Goal: Task Accomplishment & Management: Manage account settings

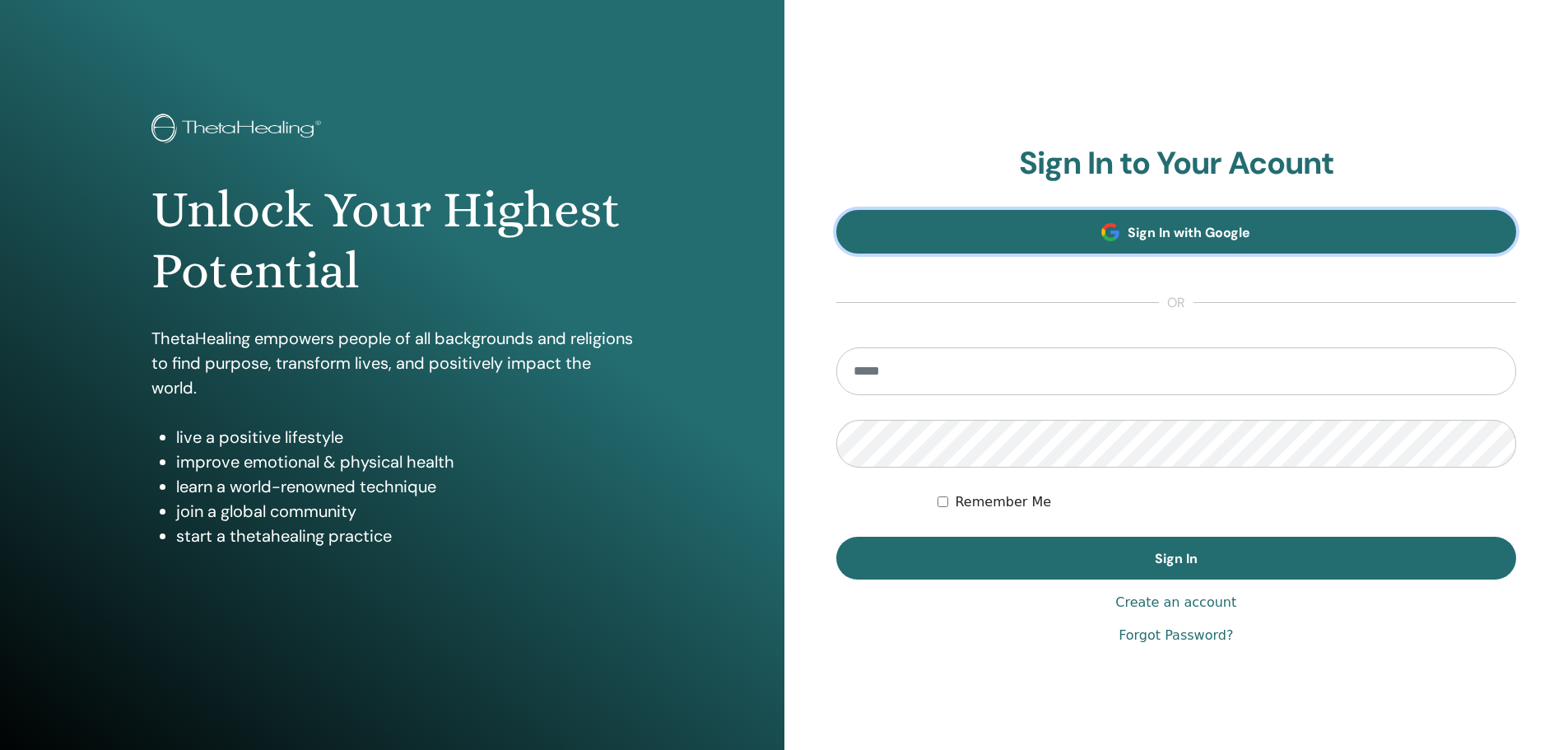
click at [1011, 247] on link "Sign In with Google" at bounding box center [1176, 232] width 681 height 43
click at [943, 248] on link "Sign In with Google" at bounding box center [1176, 232] width 681 height 43
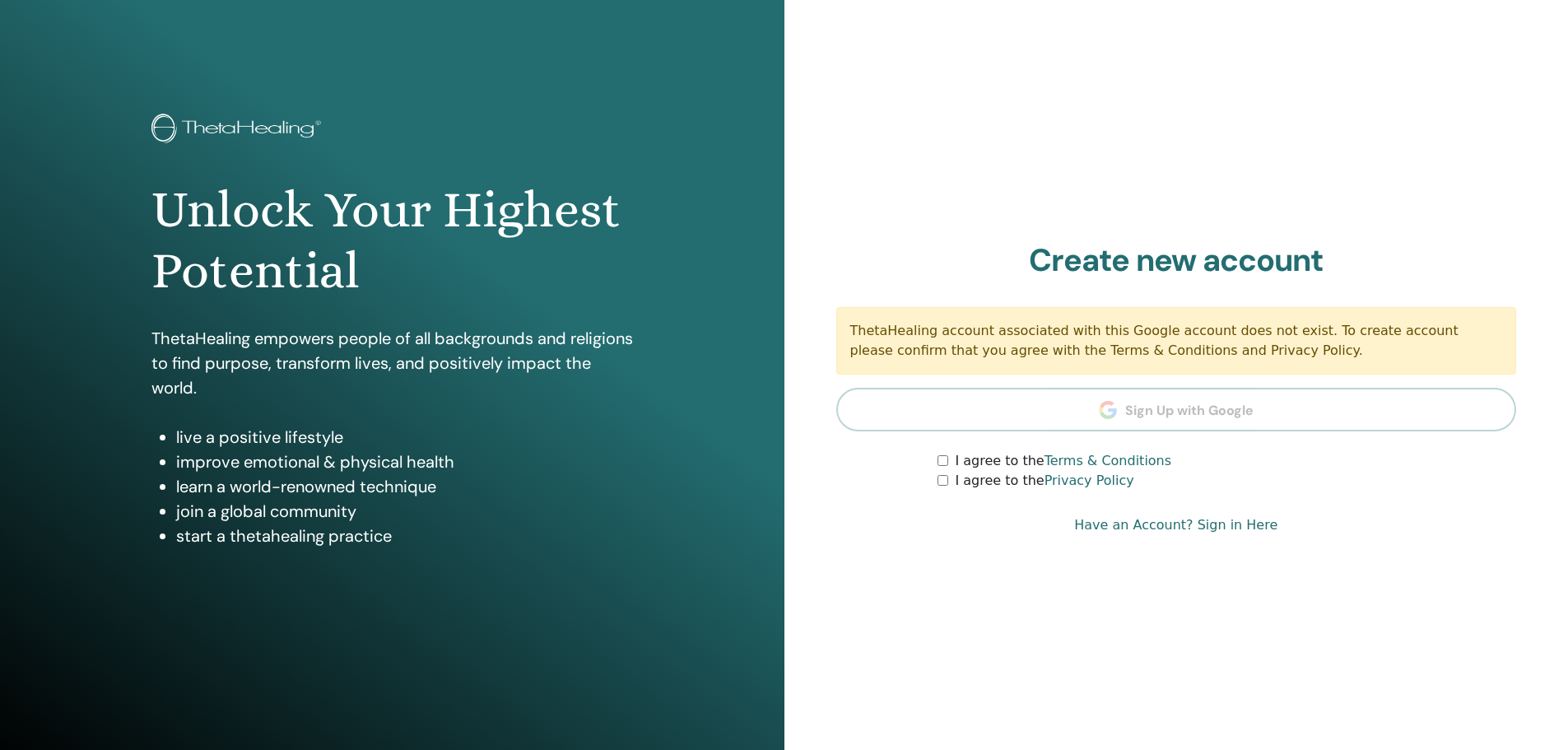
click at [942, 488] on div "I agree to the Privacy Policy" at bounding box center [1227, 481] width 578 height 20
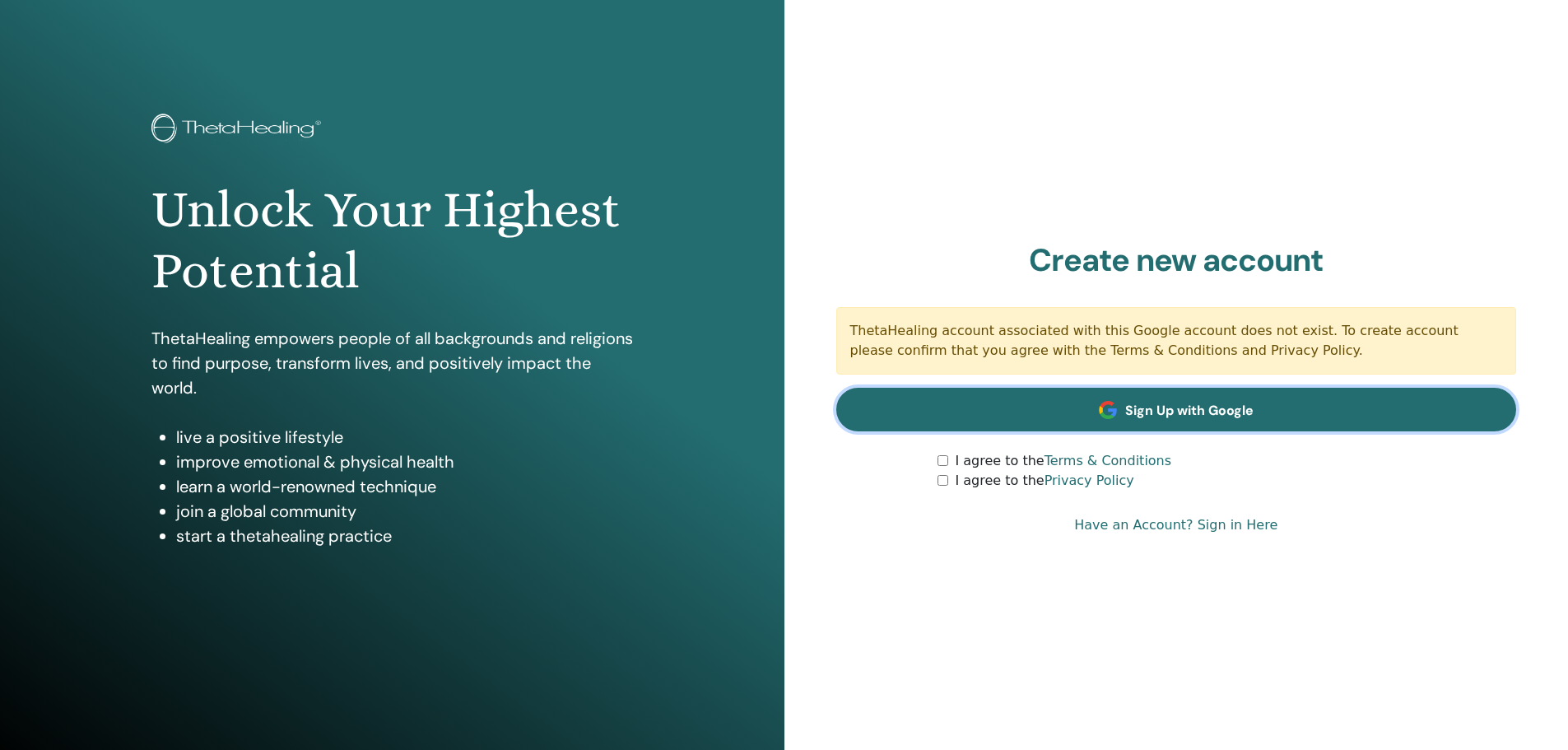
click at [1032, 411] on link "Sign Up with Google" at bounding box center [1176, 410] width 681 height 43
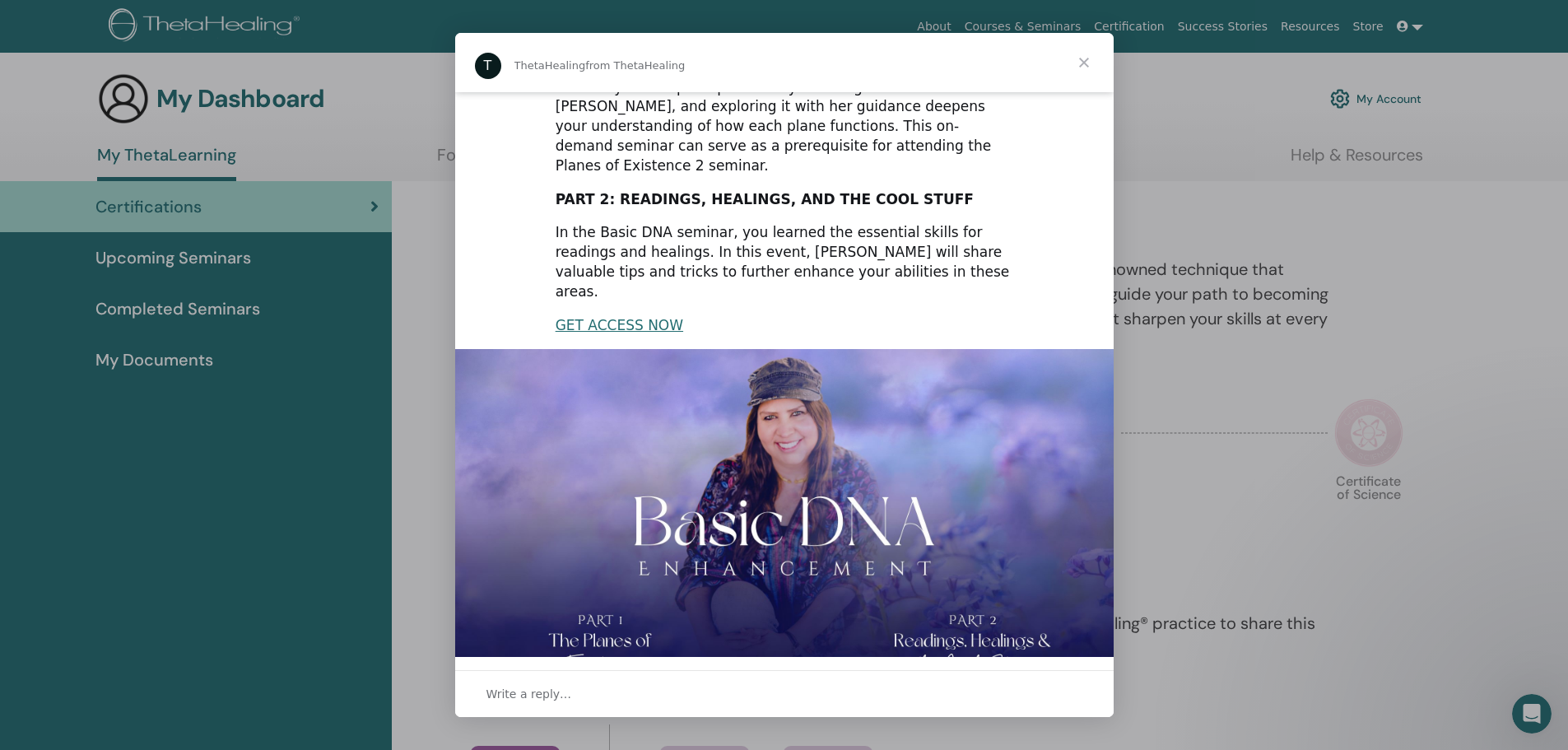
scroll to position [226, 0]
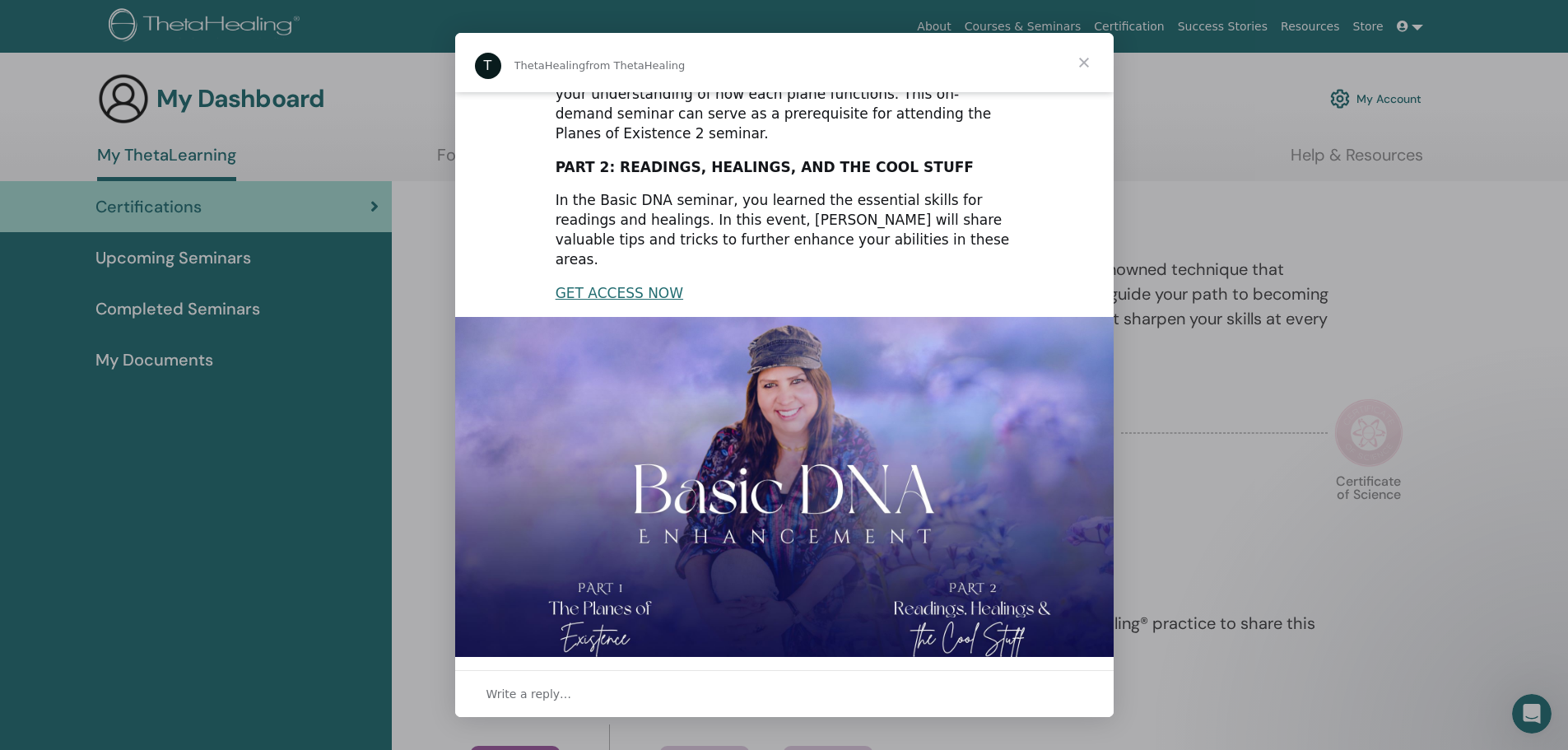
click at [241, 263] on div "Intercom messenger" at bounding box center [784, 375] width 1568 height 750
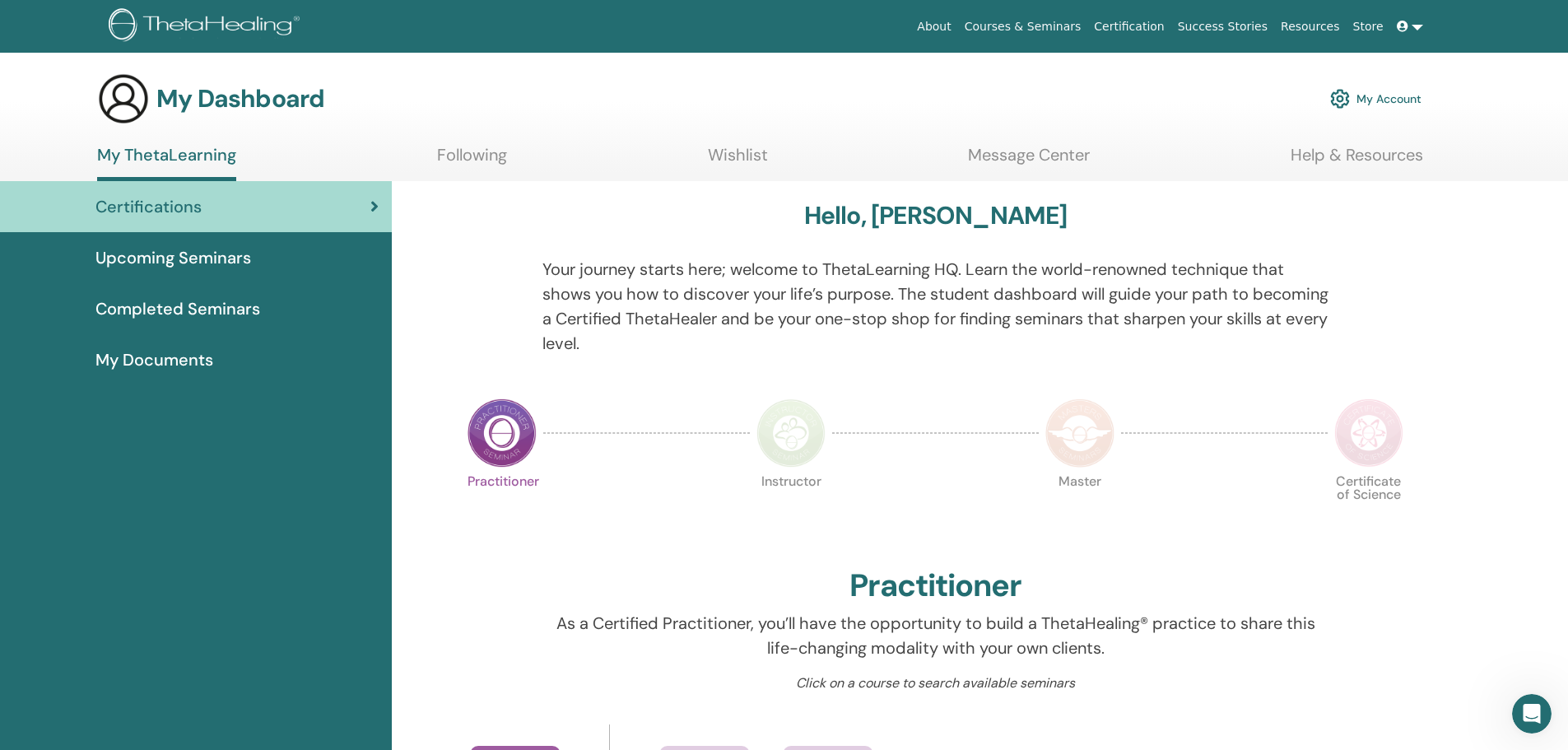
click at [231, 256] on span "Upcoming Seminars" at bounding box center [174, 258] width 156 height 25
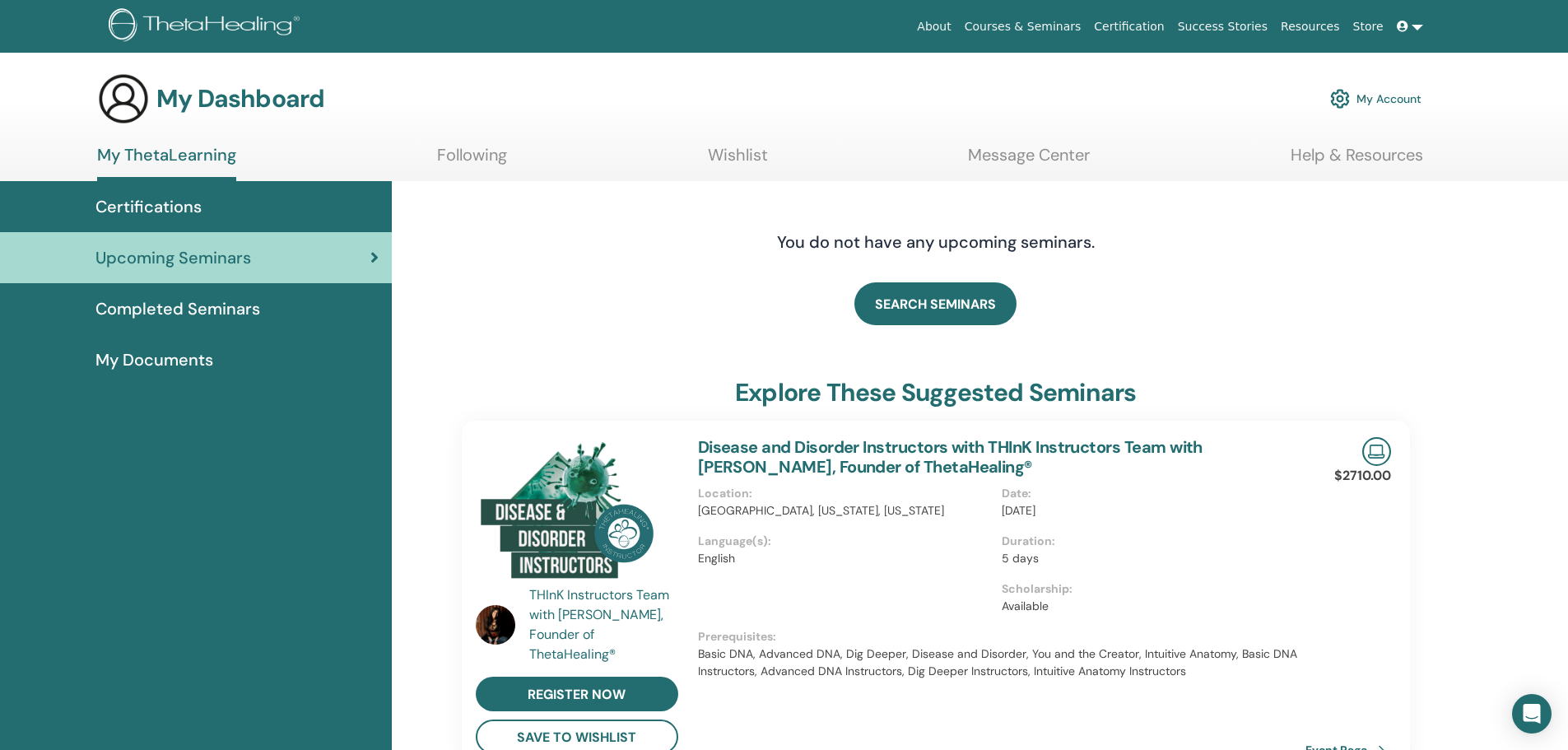
click at [735, 161] on link "Wishlist" at bounding box center [737, 161] width 60 height 33
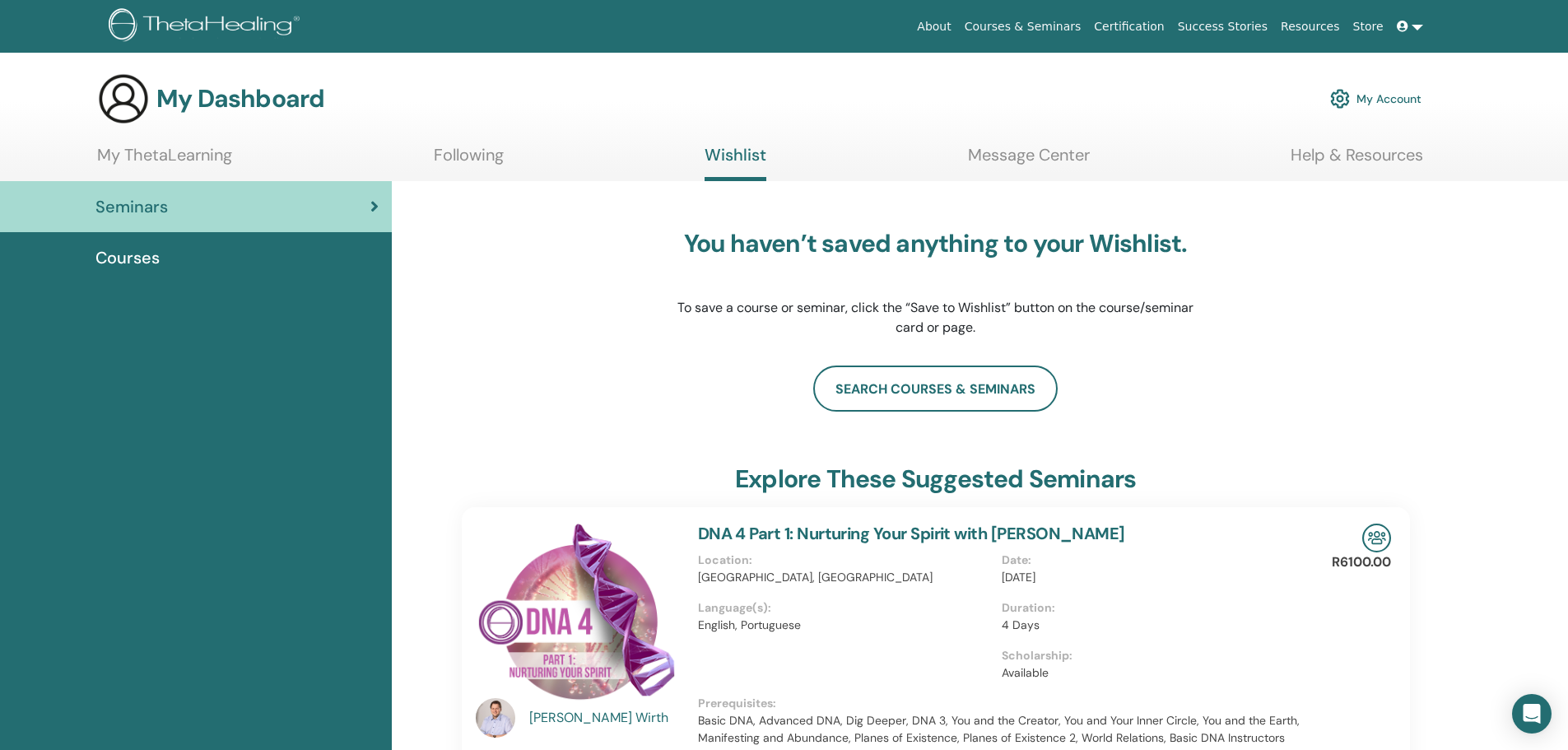
click at [197, 153] on link "My ThetaLearning" at bounding box center [164, 161] width 135 height 33
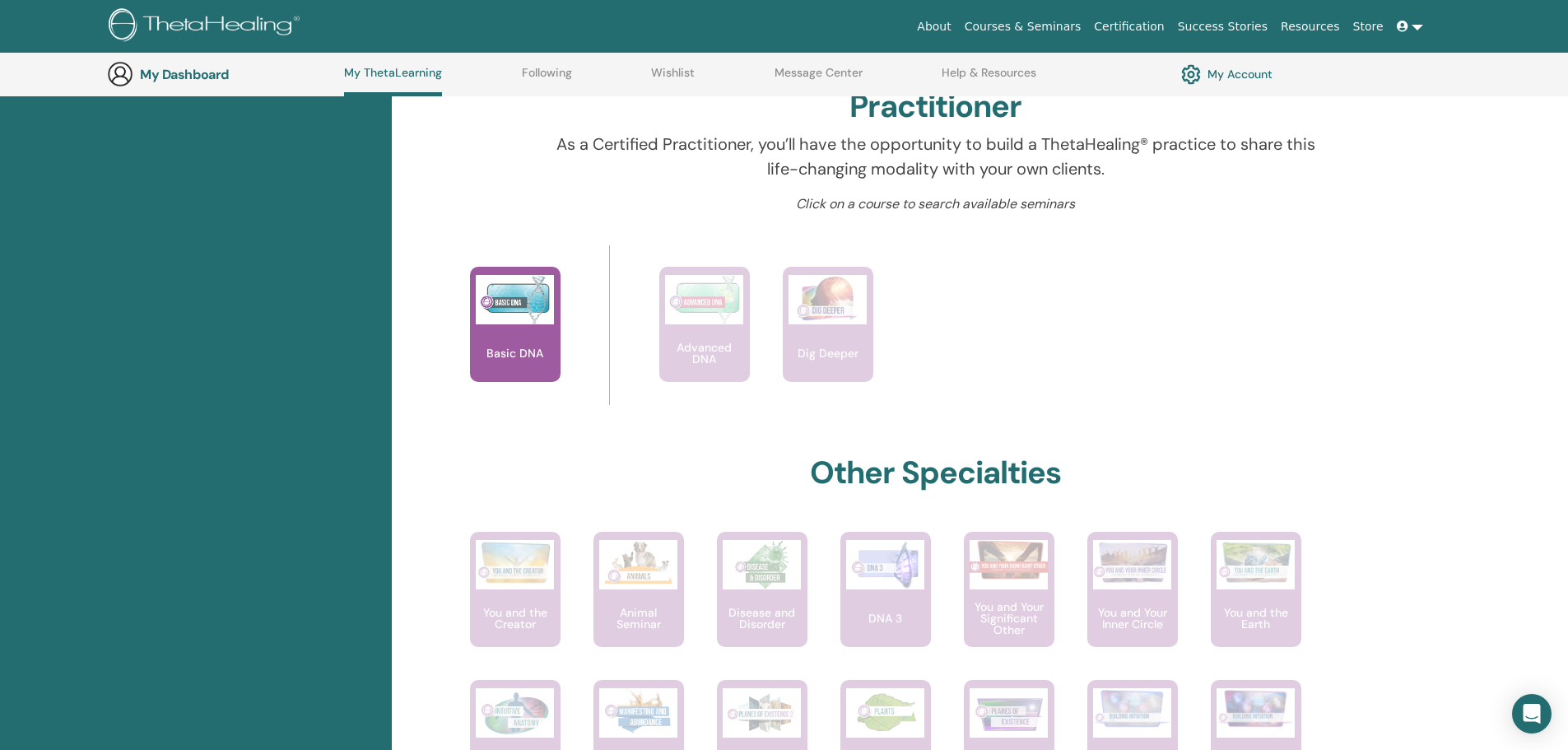
scroll to position [520, 0]
drag, startPoint x: 1513, startPoint y: 231, endPoint x: 1237, endPoint y: 71, distance: 319.0
click at [1237, 71] on link "My Account" at bounding box center [1227, 74] width 92 height 28
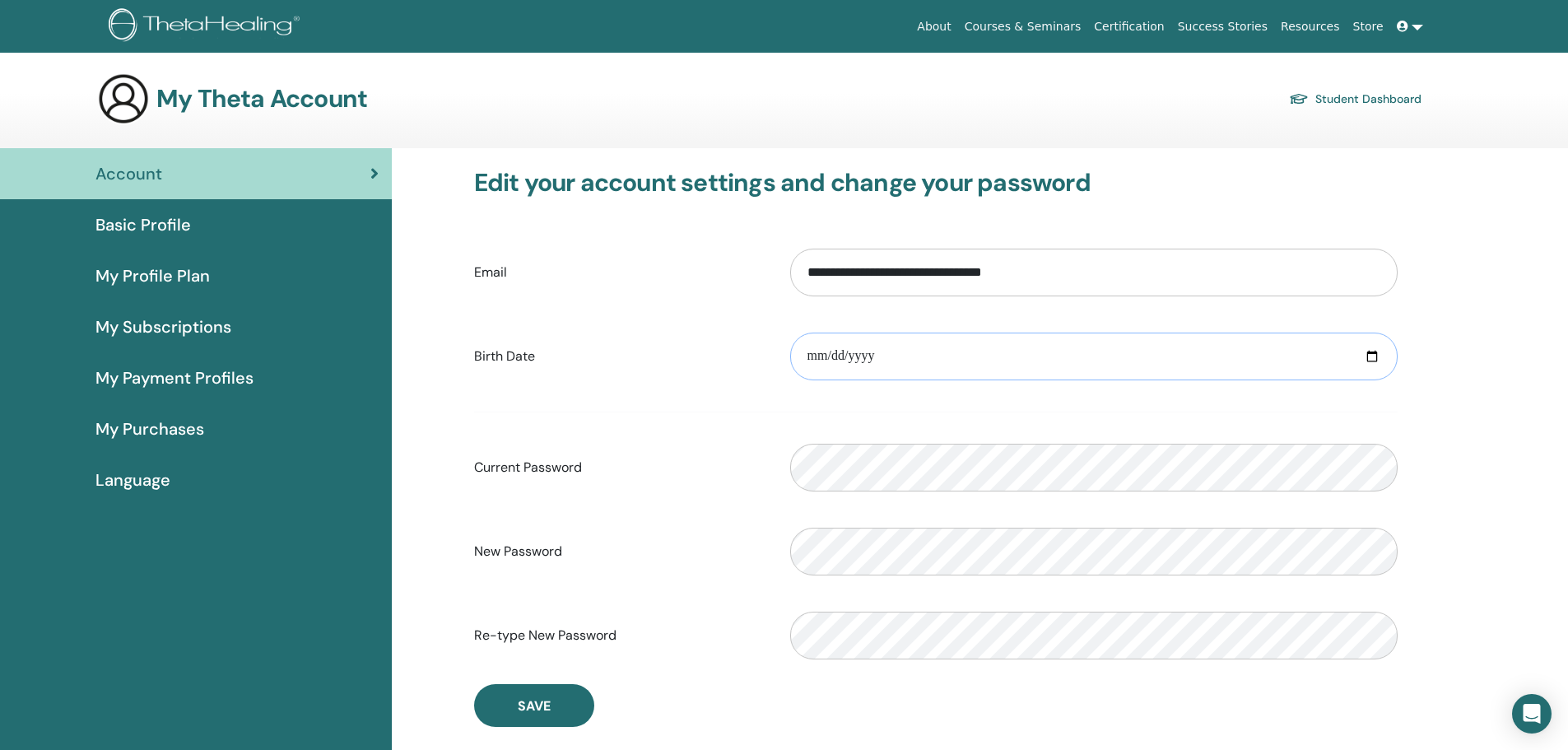
click at [805, 355] on input "date" at bounding box center [1093, 356] width 607 height 47
type input "**********"
click at [520, 720] on button "Save" at bounding box center [534, 705] width 120 height 42
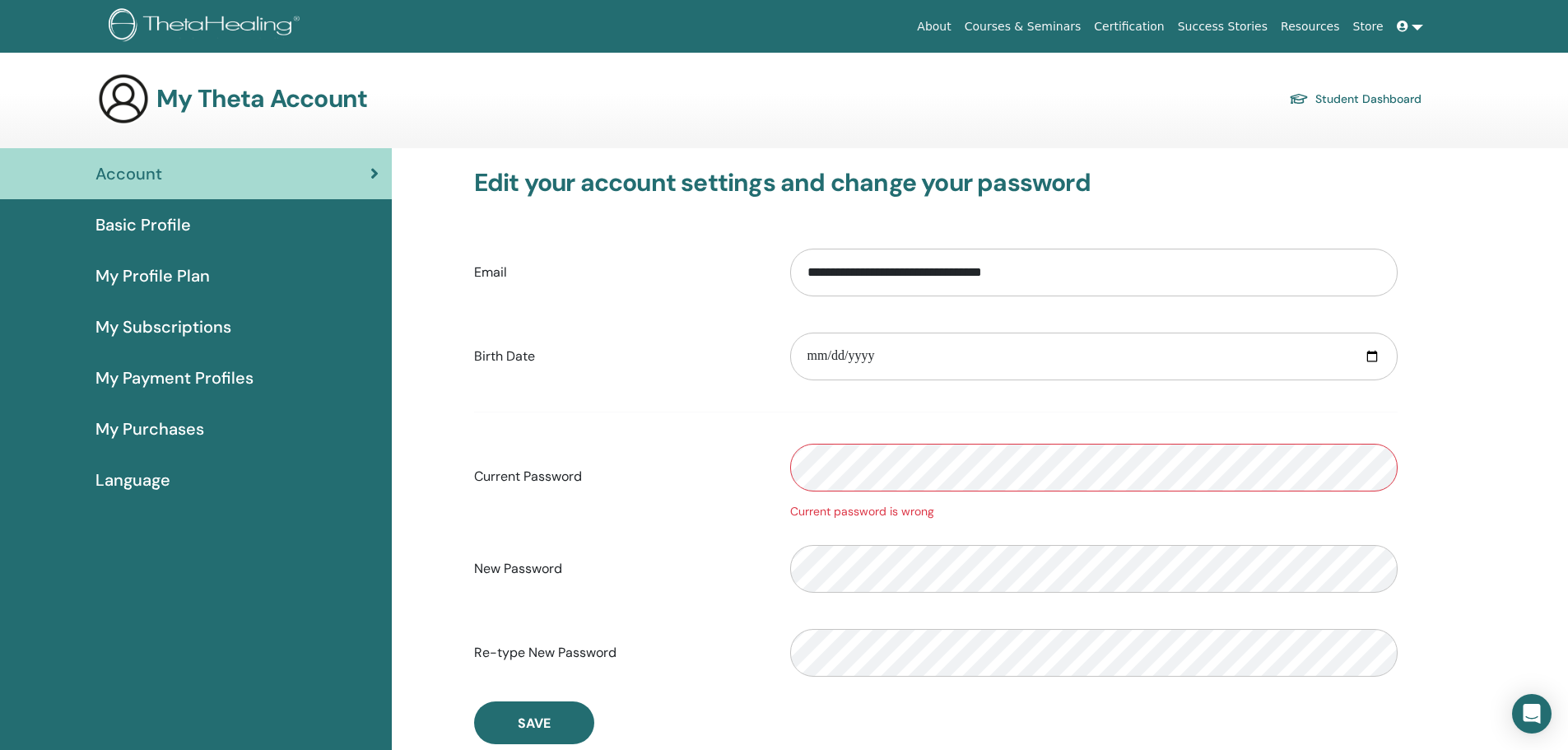
click at [197, 327] on span "My Subscriptions" at bounding box center [164, 327] width 136 height 25
